Goal: Task Accomplishment & Management: Complete application form

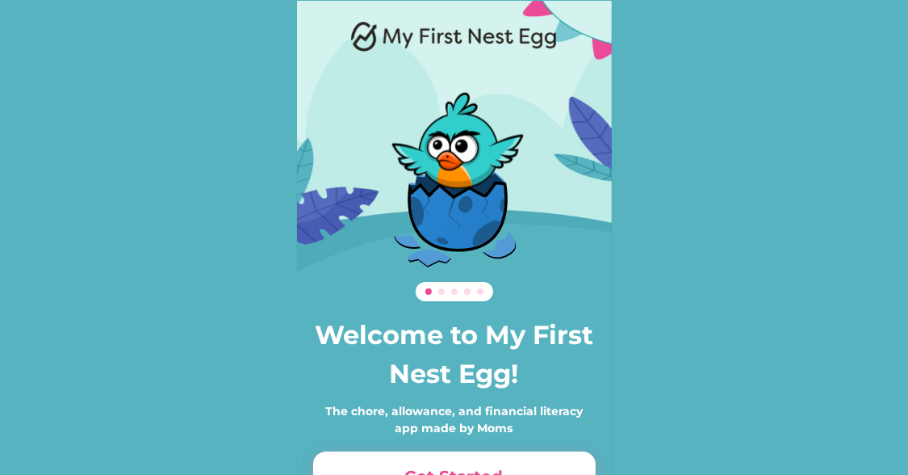
scroll to position [111, 0]
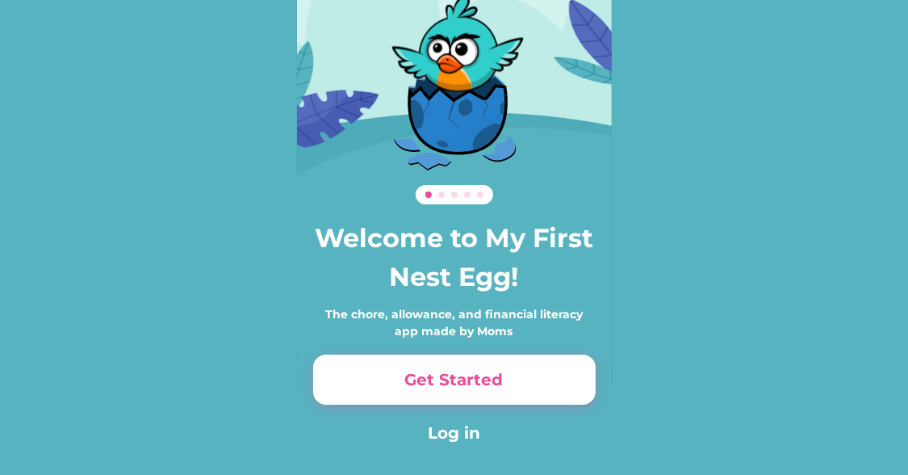
scroll to position [111, 0]
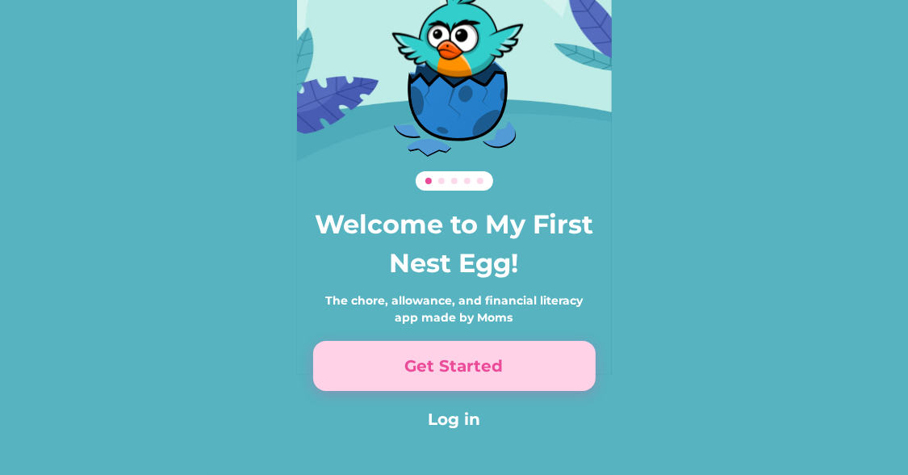
click at [421, 364] on button "Get Started" at bounding box center [454, 366] width 283 height 50
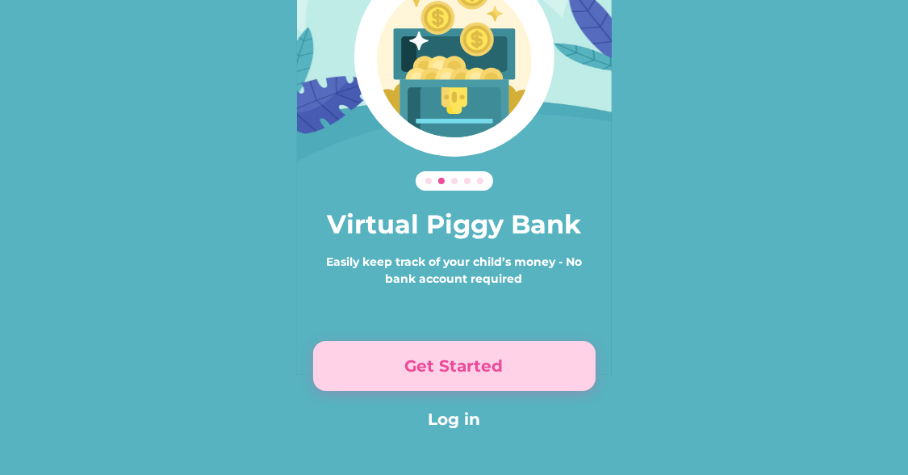
click at [421, 364] on button "Get Started" at bounding box center [454, 366] width 283 height 50
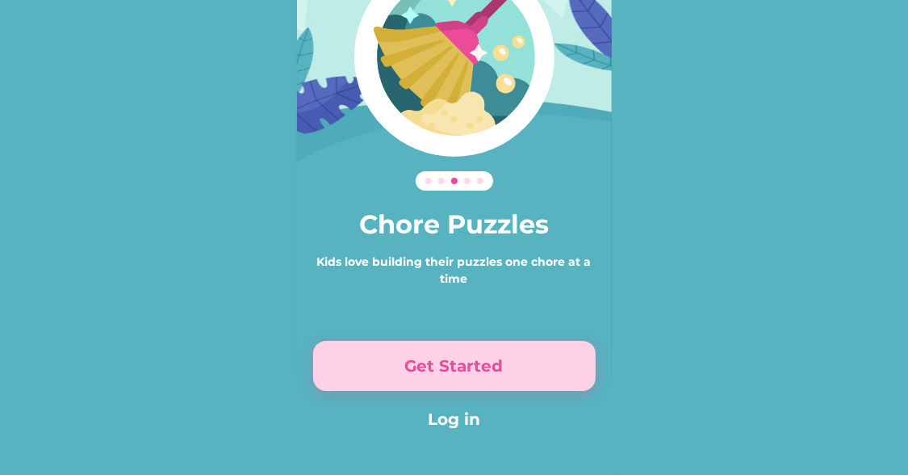
click at [421, 364] on button "Get Started" at bounding box center [454, 366] width 283 height 50
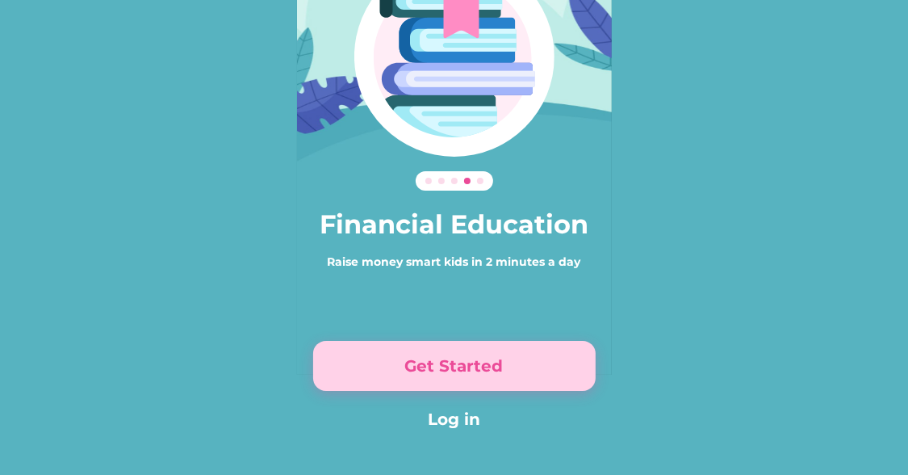
click at [421, 364] on button "Get Started" at bounding box center [454, 366] width 283 height 50
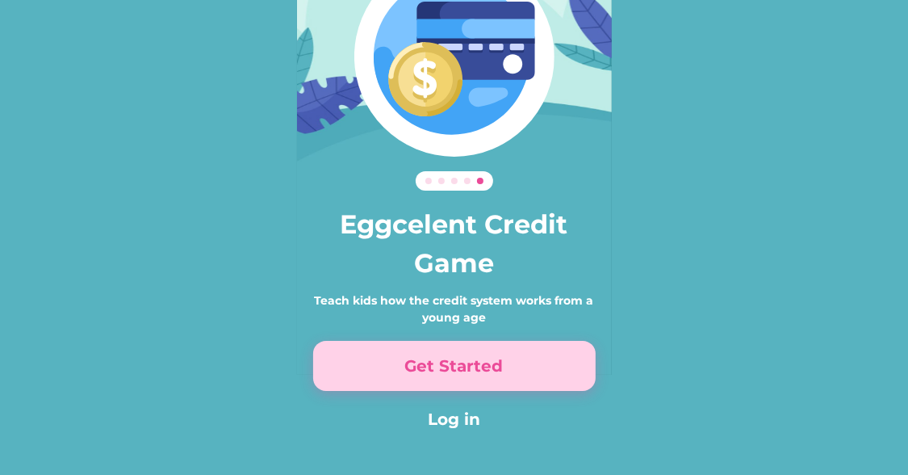
click at [421, 364] on button "Get Started" at bounding box center [454, 366] width 283 height 50
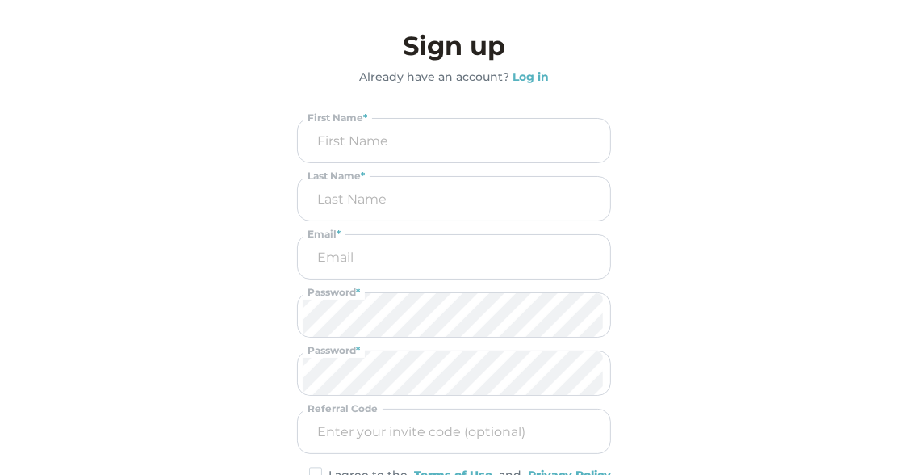
scroll to position [0, 0]
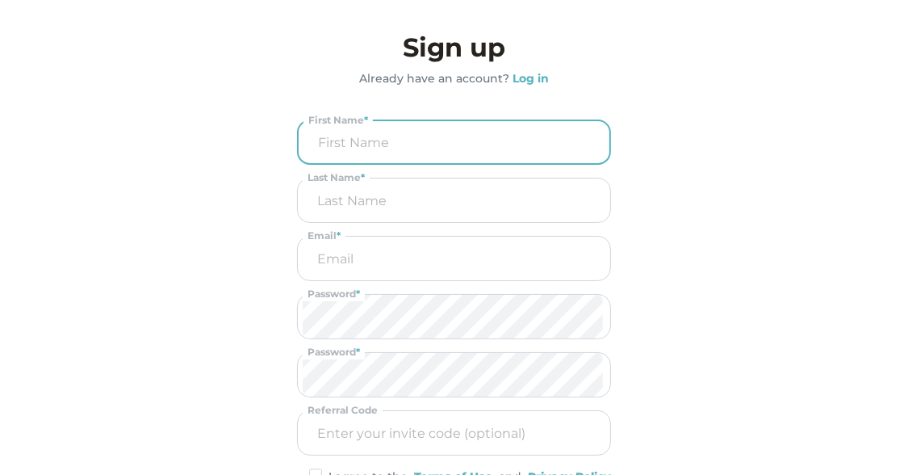
click at [395, 125] on input "input" at bounding box center [454, 142] width 301 height 42
